Goal: Find contact information: Find contact information

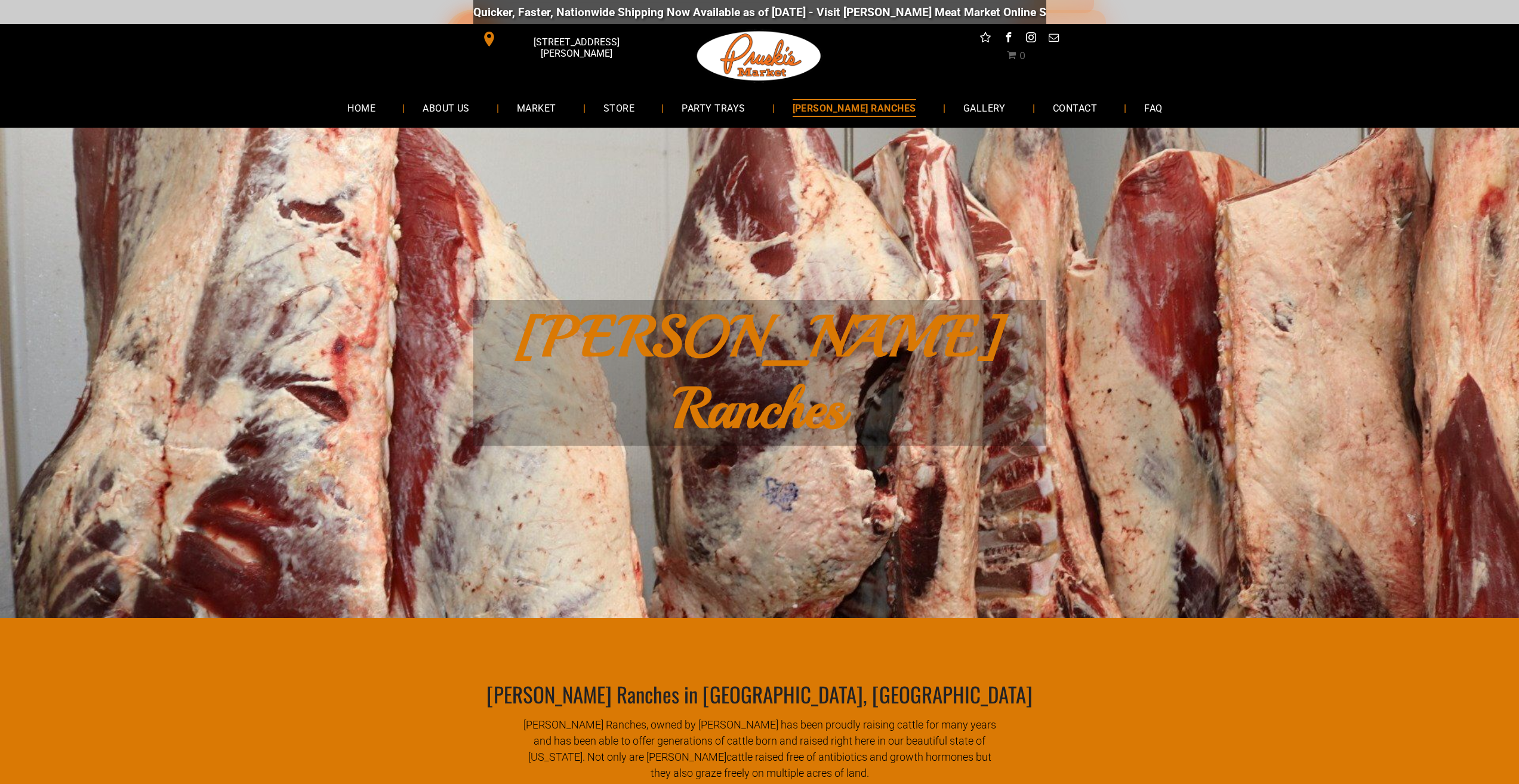
scroll to position [59, 0]
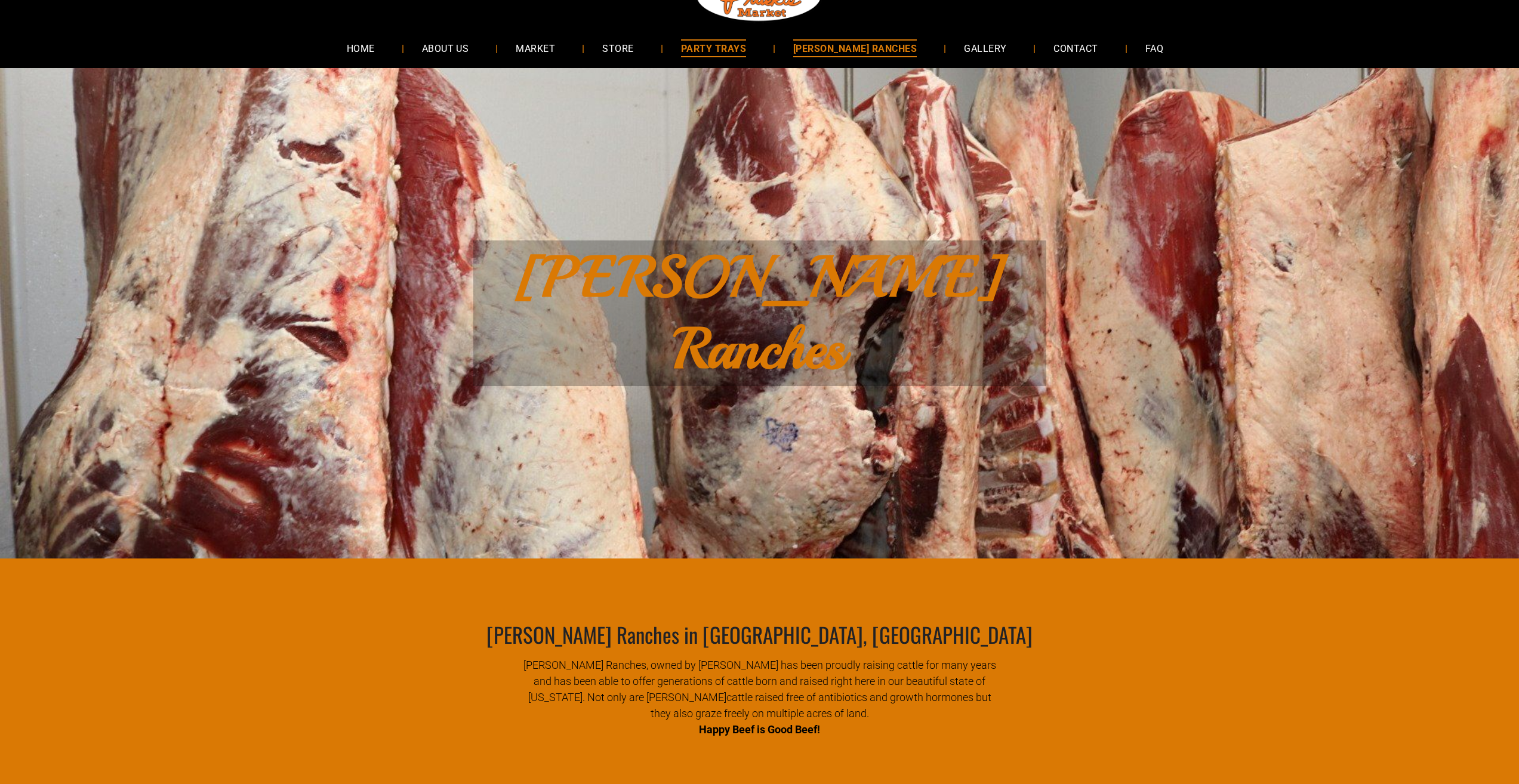
click at [746, 46] on span "PARTY TRAYS" at bounding box center [713, 48] width 65 height 17
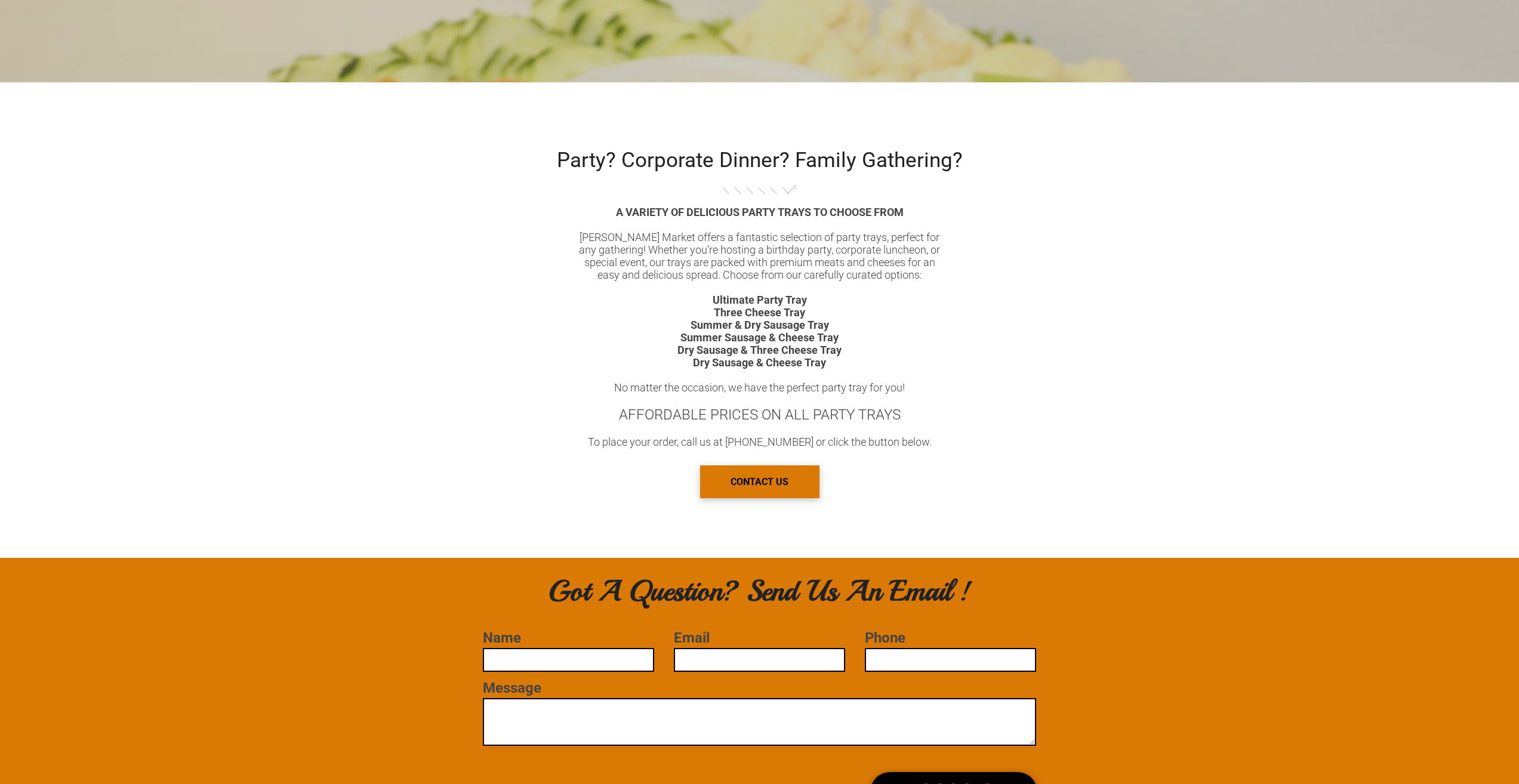
scroll to position [596, 0]
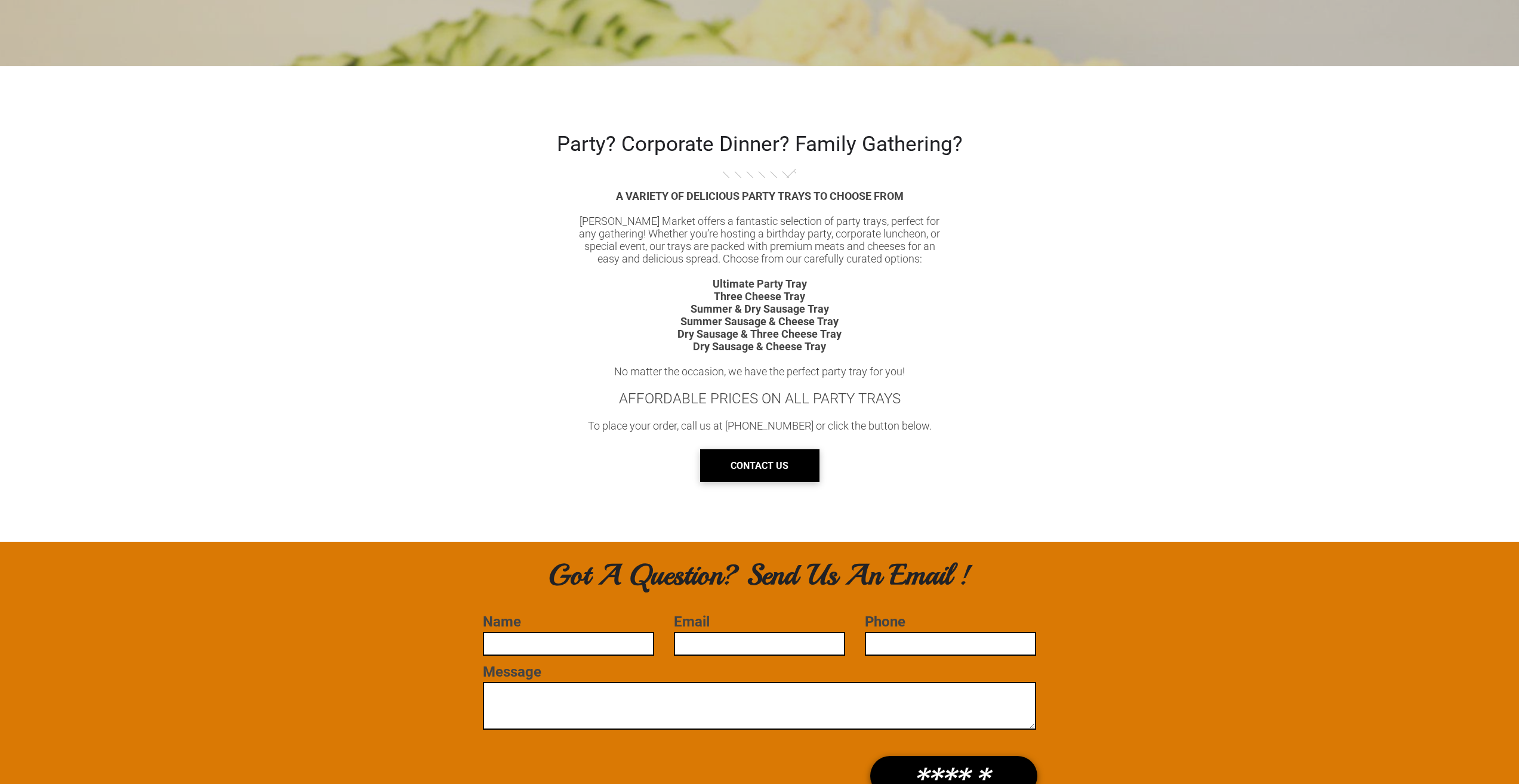
click at [774, 455] on span "CONTACT US" at bounding box center [760, 466] width 58 height 31
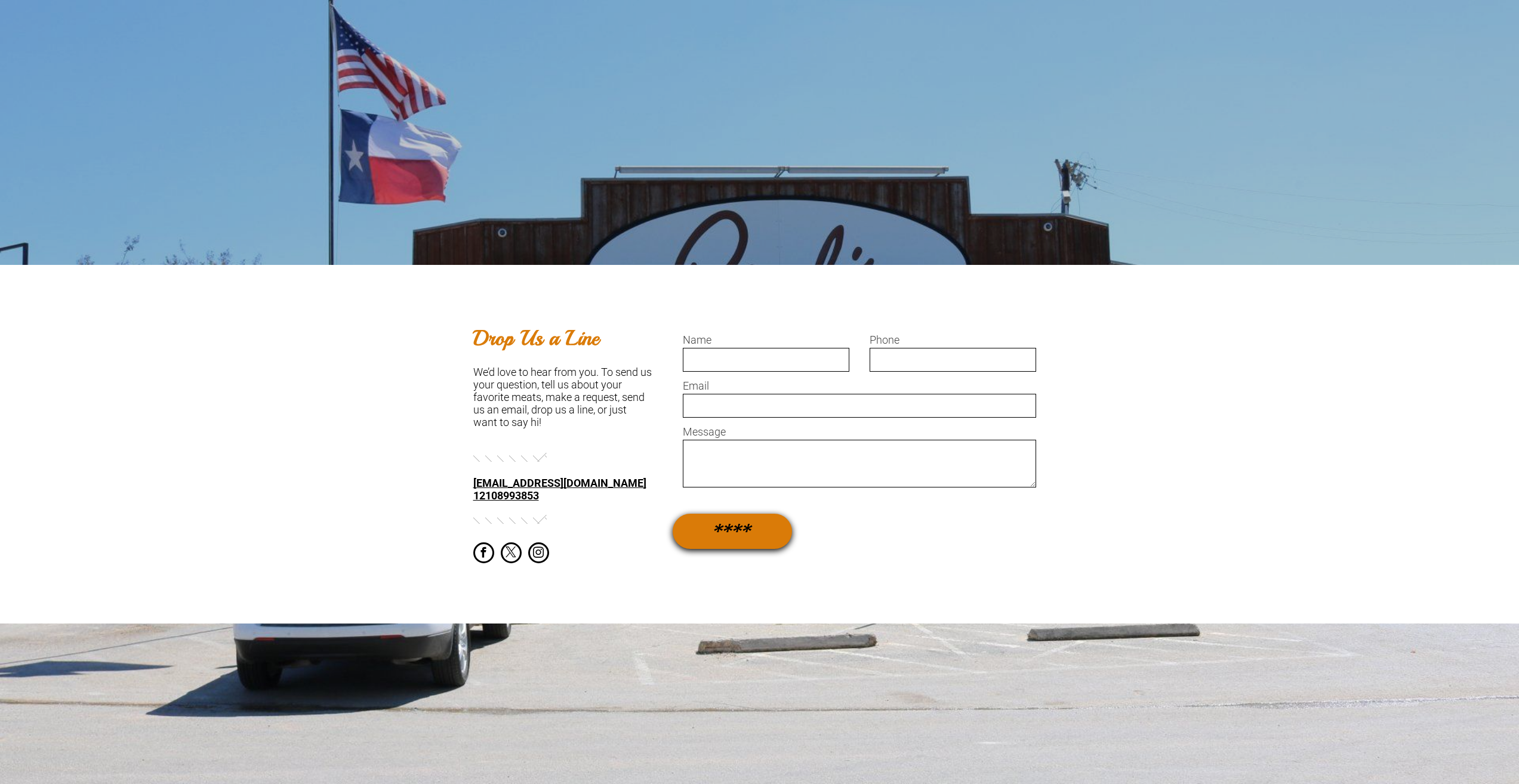
scroll to position [477, 0]
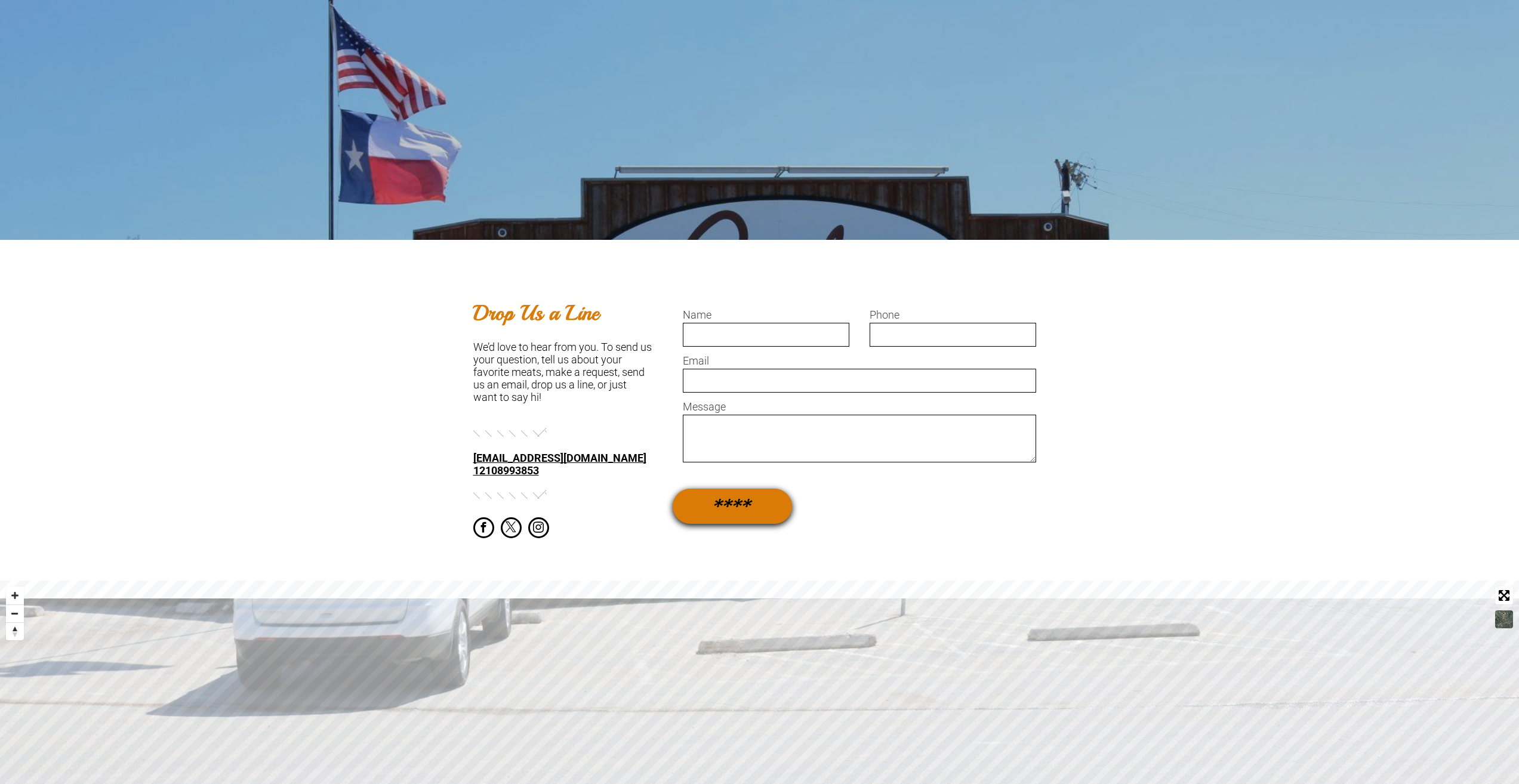
click at [496, 471] on link "12108993853" at bounding box center [506, 470] width 65 height 13
